Goal: Task Accomplishment & Management: Use online tool/utility

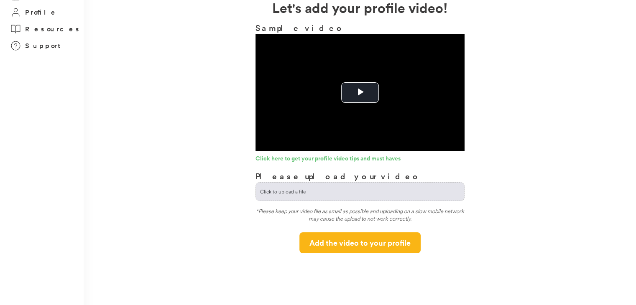
scroll to position [43, 0]
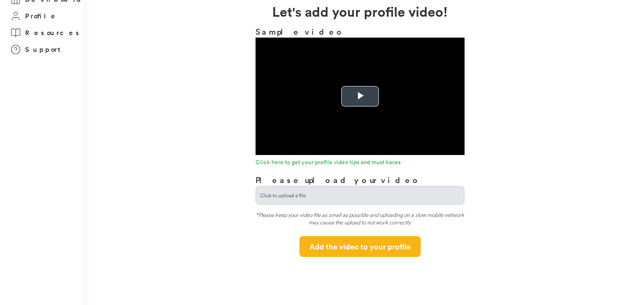
click at [360, 97] on span "Video Player" at bounding box center [360, 97] width 0 height 0
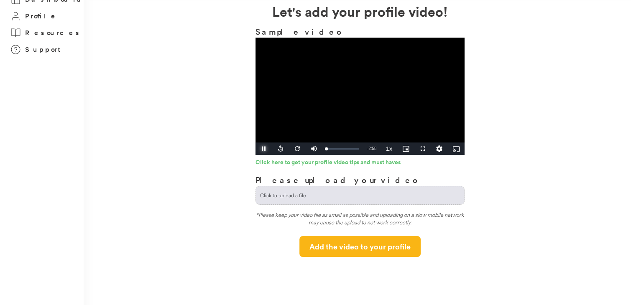
click at [263, 149] on span "Video Player" at bounding box center [263, 149] width 17 height 0
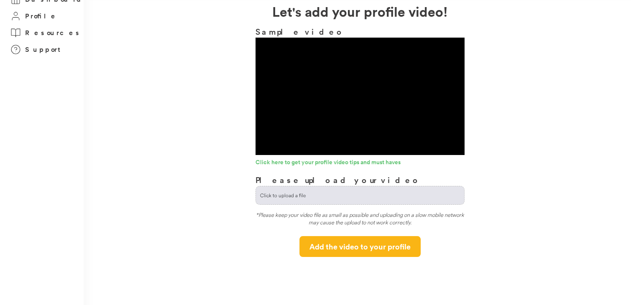
click at [242, 200] on div "**********" at bounding box center [360, 129] width 552 height 256
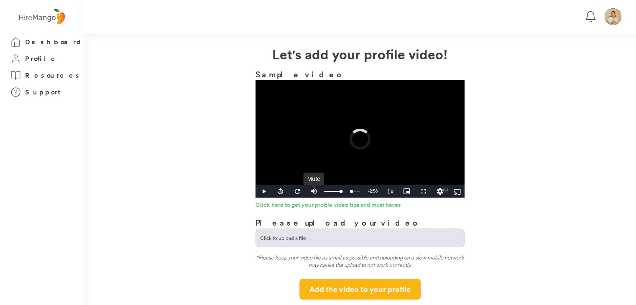
drag, startPoint x: 328, startPoint y: 189, endPoint x: 313, endPoint y: 191, distance: 15.1
click at [313, 191] on div "Play Seek back 10 seconds Seek forward 20 seconds Mute 44% Current Time 0:00 / …" at bounding box center [359, 191] width 209 height 13
click at [263, 192] on span "Video Player" at bounding box center [263, 192] width 17 height 0
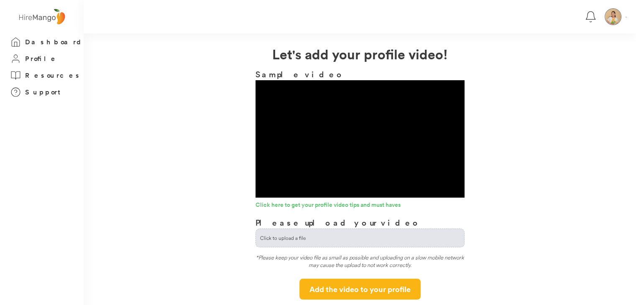
click at [614, 26] on div at bounding box center [360, 16] width 536 height 25
click at [614, 20] on img at bounding box center [613, 17] width 16 height 16
click at [559, 59] on div "View public profile" at bounding box center [563, 63] width 50 height 9
